Goal: Use online tool/utility: Utilize a website feature to perform a specific function

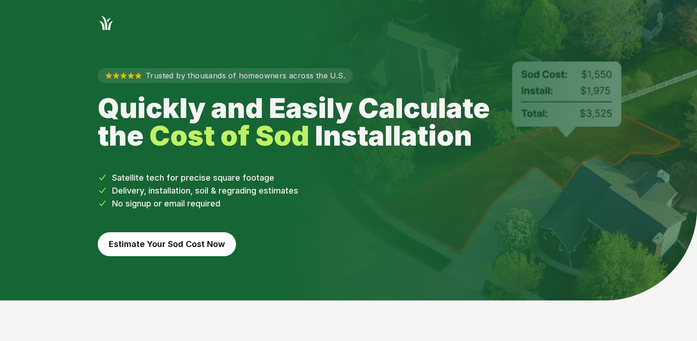
click at [187, 248] on button "Estimate Your Sod Cost Now" at bounding box center [167, 244] width 138 height 24
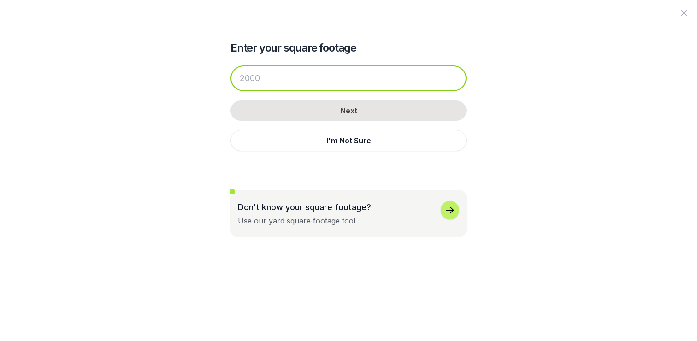
click at [287, 79] on input "number" at bounding box center [349, 78] width 236 height 26
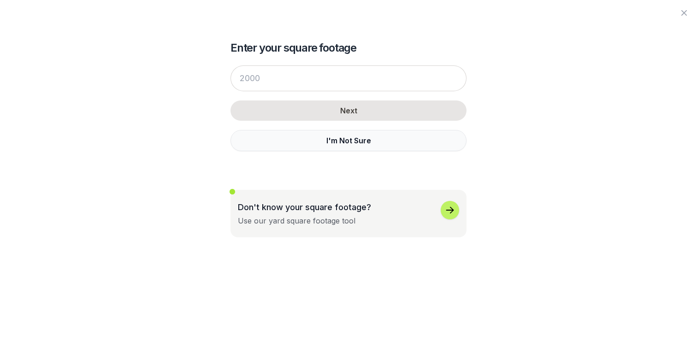
click at [303, 142] on button "I'm Not Sure" at bounding box center [349, 140] width 236 height 21
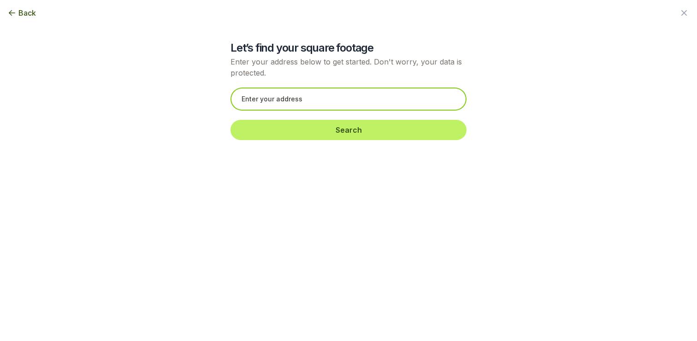
click at [307, 99] on input "text" at bounding box center [349, 99] width 236 height 23
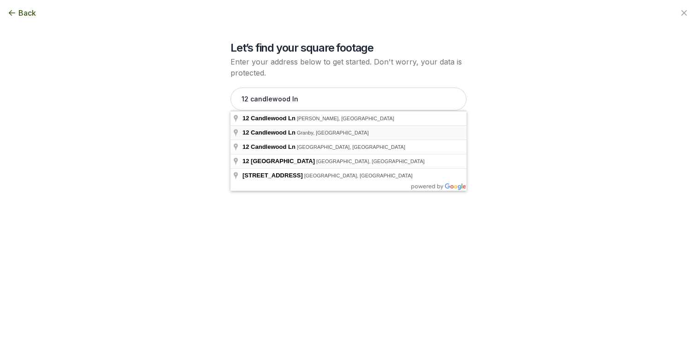
type input "[STREET_ADDRESS]"
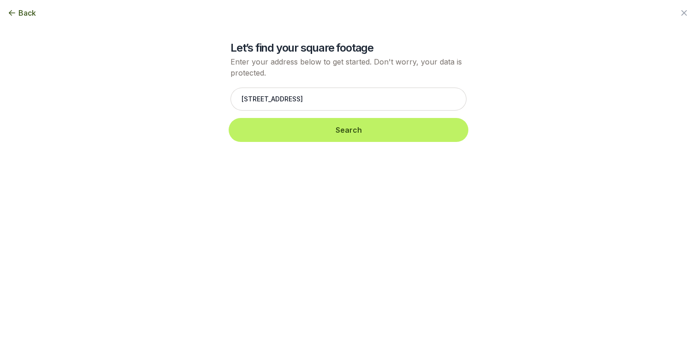
click at [304, 135] on button "Search" at bounding box center [349, 130] width 236 height 20
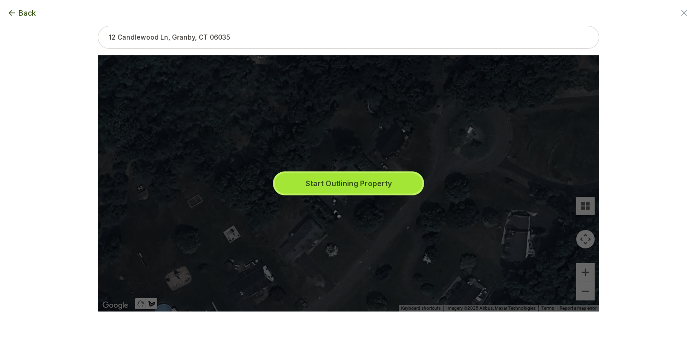
click at [341, 182] on button "Start Outlining Property" at bounding box center [349, 183] width 148 height 20
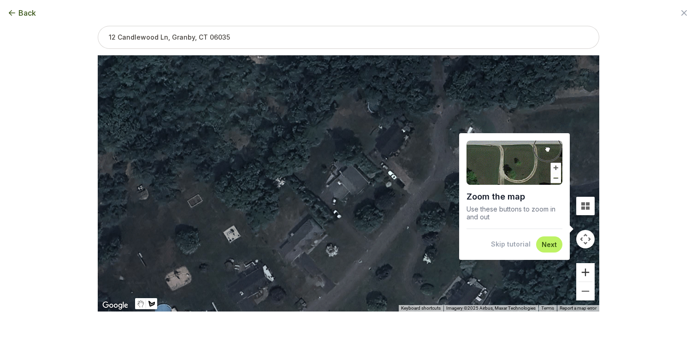
click at [584, 273] on button "Zoom in" at bounding box center [585, 272] width 18 height 18
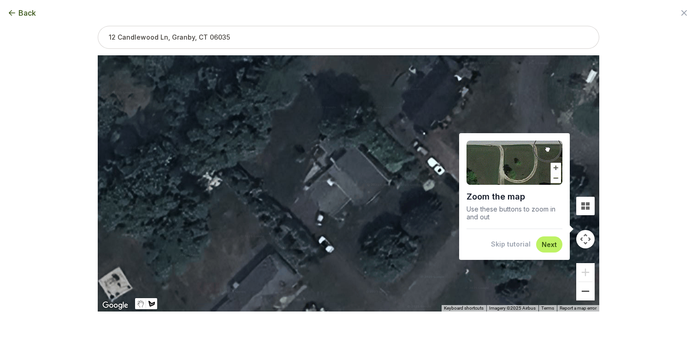
click at [586, 295] on button "Zoom out" at bounding box center [585, 291] width 18 height 18
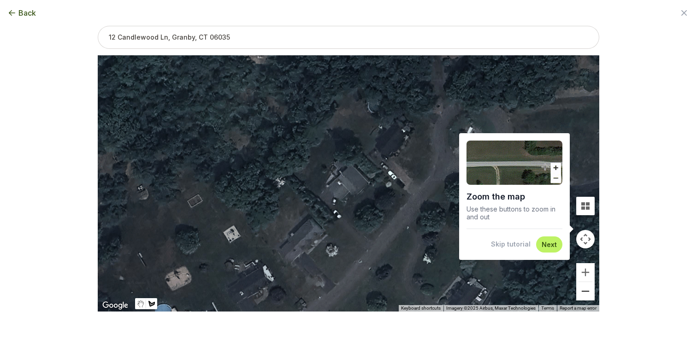
click at [586, 295] on button "Zoom out" at bounding box center [585, 291] width 18 height 18
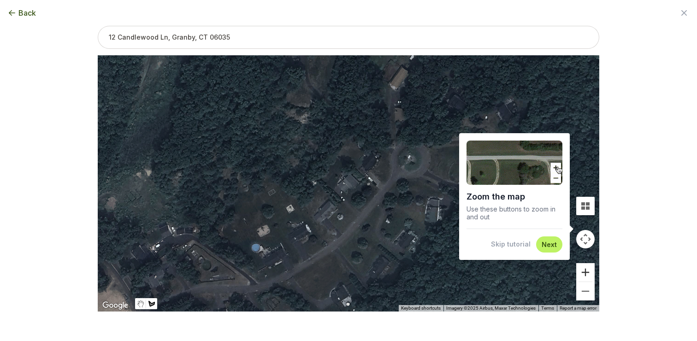
click at [585, 271] on button "Zoom in" at bounding box center [585, 272] width 18 height 18
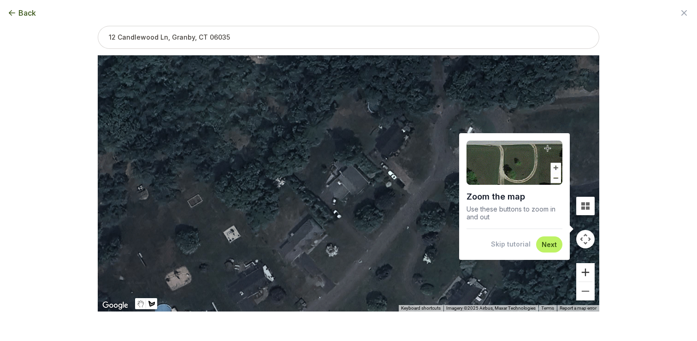
click at [585, 271] on button "Zoom in" at bounding box center [585, 272] width 18 height 18
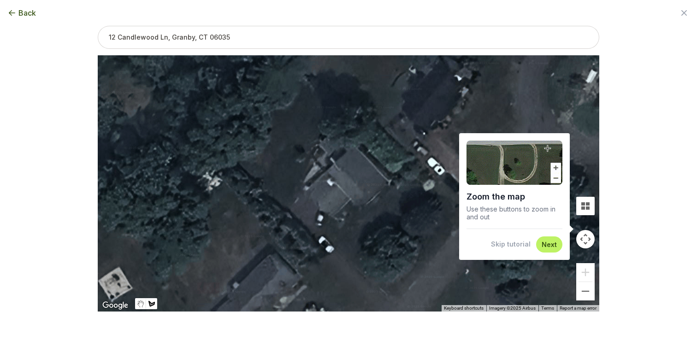
click at [334, 235] on div at bounding box center [349, 183] width 502 height 256
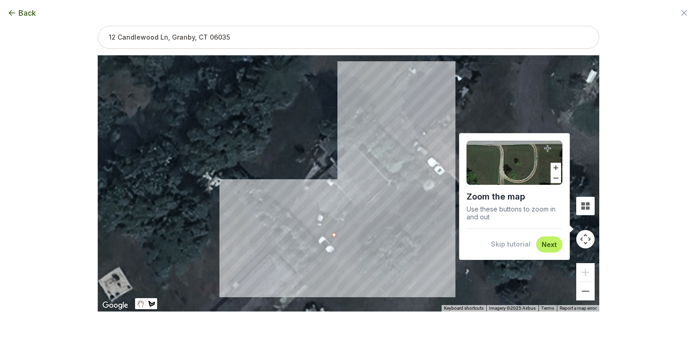
click at [407, 182] on div at bounding box center [349, 183] width 502 height 256
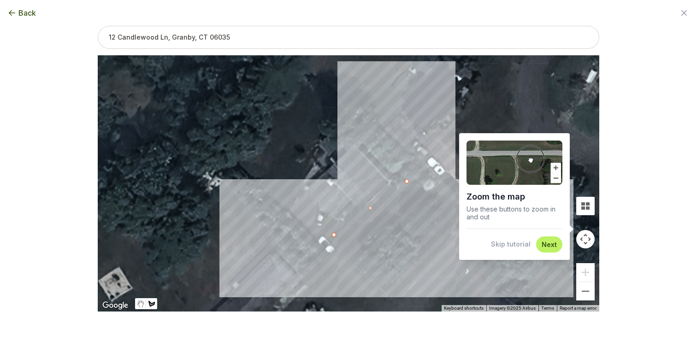
click at [459, 217] on div "Zoom the map Use these buttons to zoom in and out Skip tutorial Next" at bounding box center [514, 196] width 111 height 127
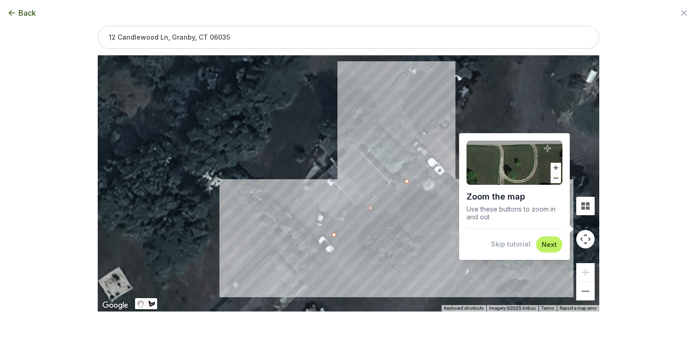
click at [455, 220] on div at bounding box center [349, 183] width 502 height 256
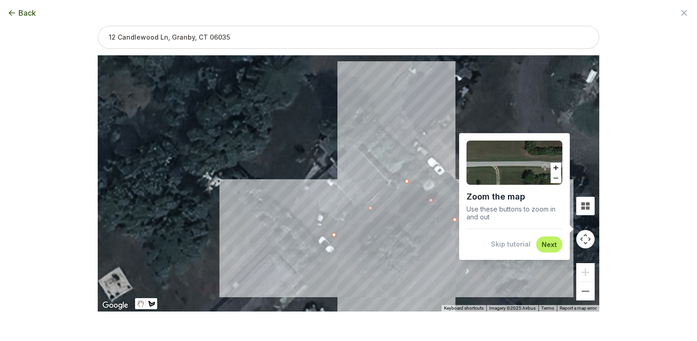
click at [397, 299] on div at bounding box center [349, 183] width 502 height 256
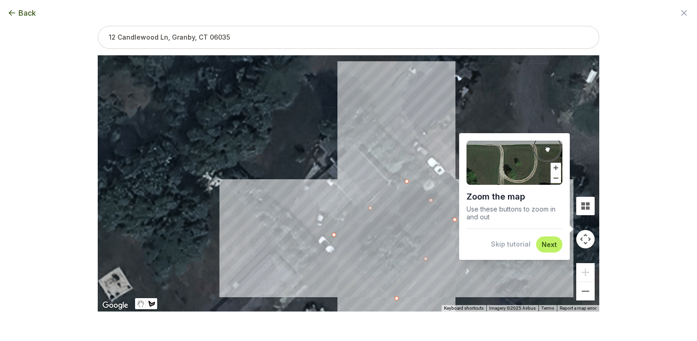
click at [332, 236] on div at bounding box center [349, 183] width 502 height 256
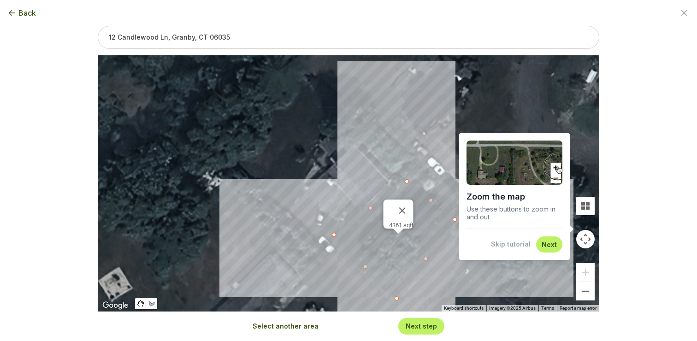
click at [254, 165] on div "4361 sqft" at bounding box center [349, 183] width 502 height 256
click at [252, 165] on div "4361 sqft" at bounding box center [349, 183] width 502 height 256
click at [409, 205] on button "Close" at bounding box center [402, 211] width 22 height 22
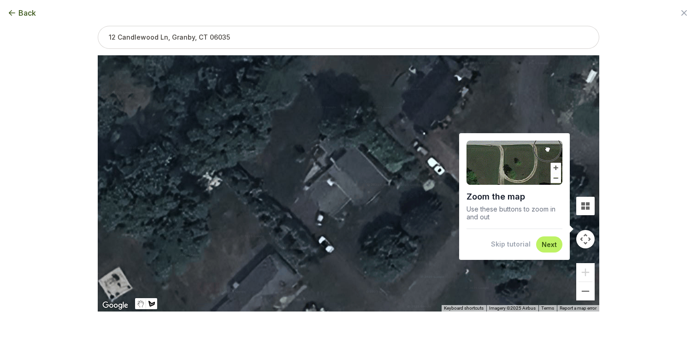
click at [251, 161] on div at bounding box center [349, 183] width 502 height 256
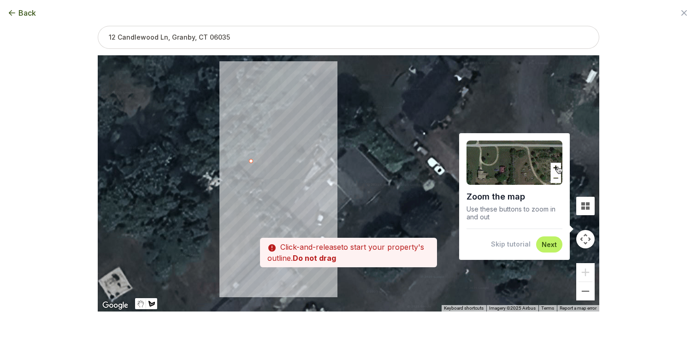
click at [293, 191] on div at bounding box center [349, 183] width 502 height 256
click at [322, 122] on div at bounding box center [349, 183] width 502 height 256
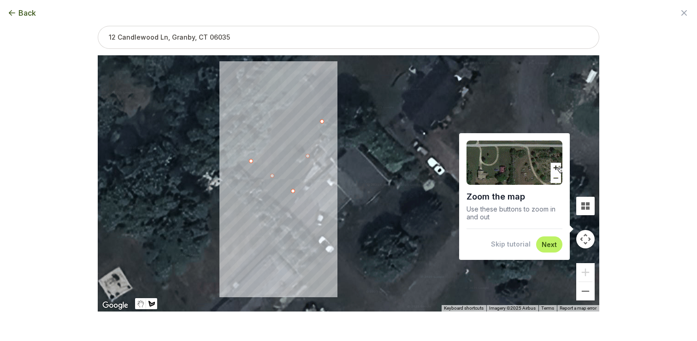
click at [306, 94] on div at bounding box center [349, 183] width 502 height 256
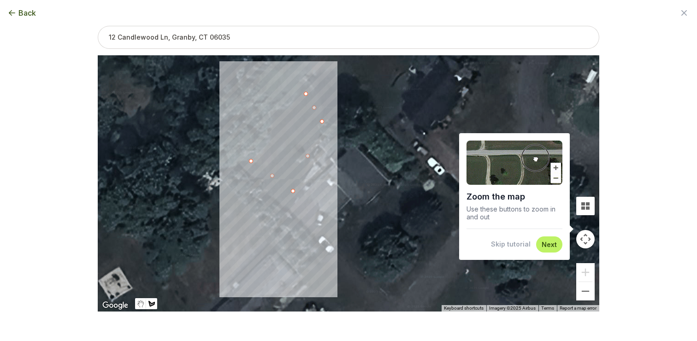
click at [251, 160] on div at bounding box center [349, 183] width 502 height 256
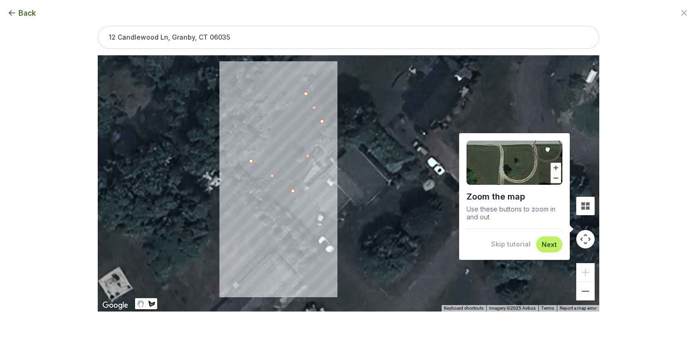
type input "1994"
